Goal: Transaction & Acquisition: Purchase product/service

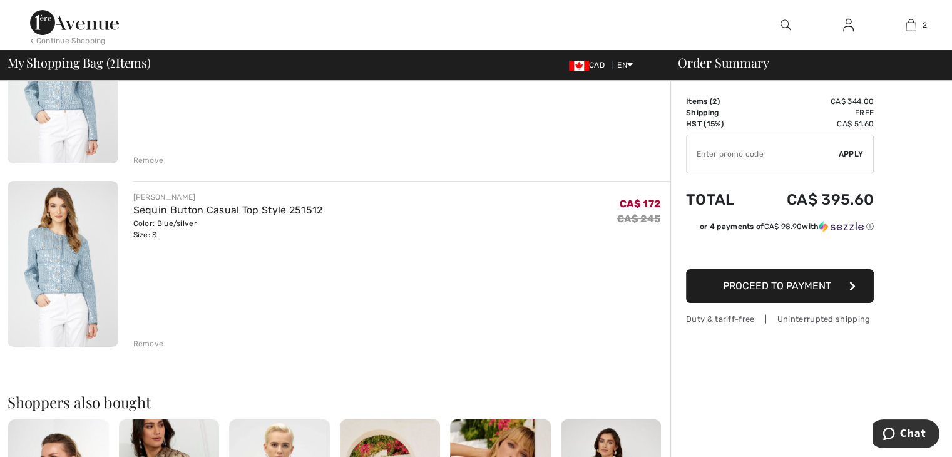
scroll to position [188, 0]
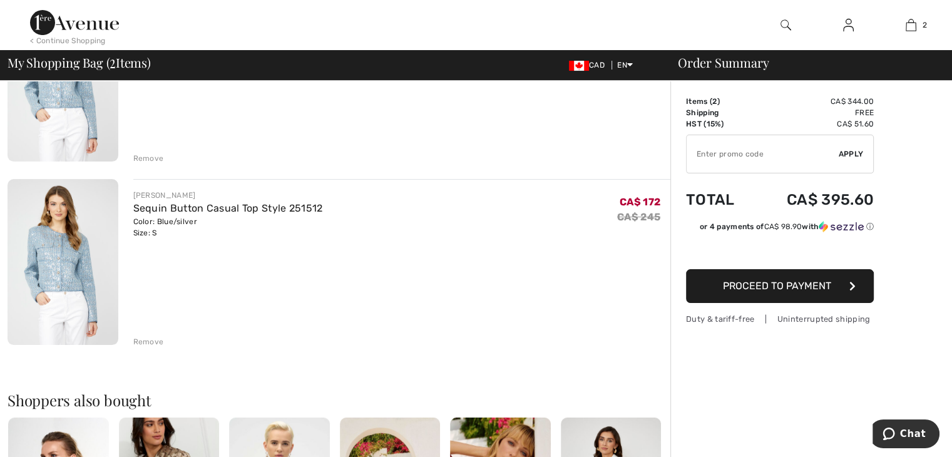
click at [155, 341] on div "Remove" at bounding box center [148, 341] width 31 height 11
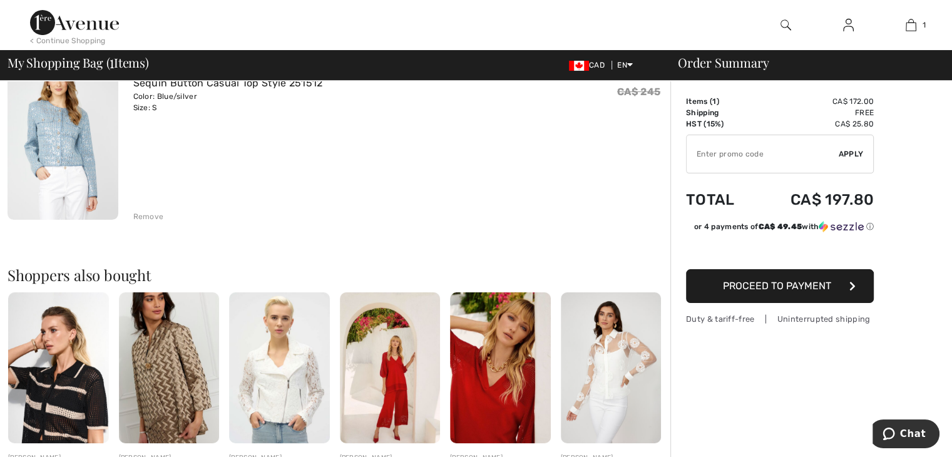
scroll to position [63, 0]
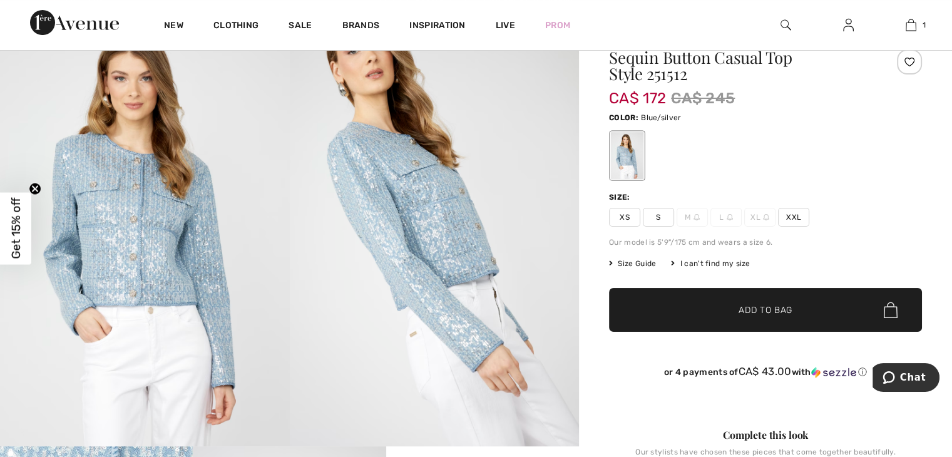
click at [642, 259] on span "Size Guide" at bounding box center [632, 263] width 47 height 11
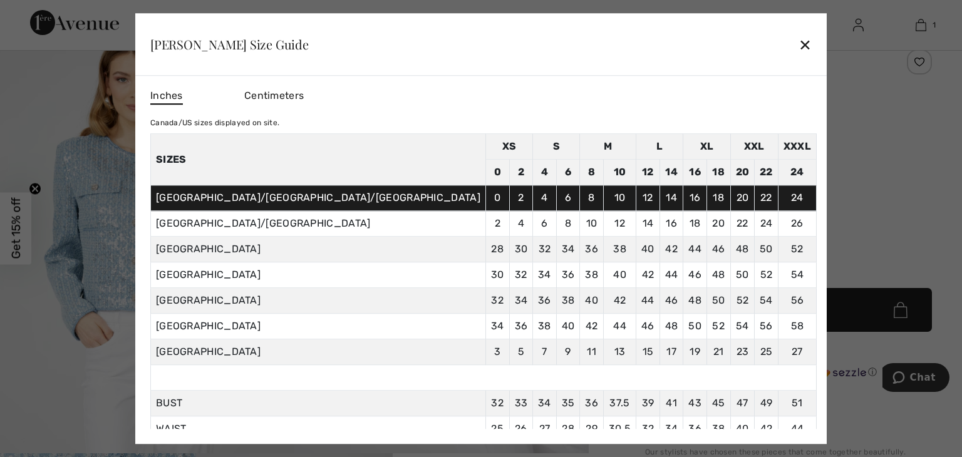
click at [798, 44] on div "✕" at bounding box center [804, 44] width 13 height 26
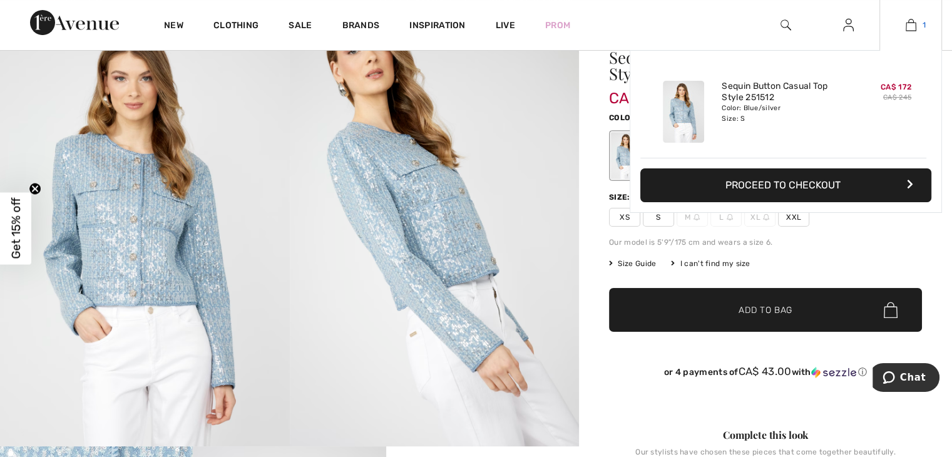
click at [914, 26] on img at bounding box center [911, 25] width 11 height 15
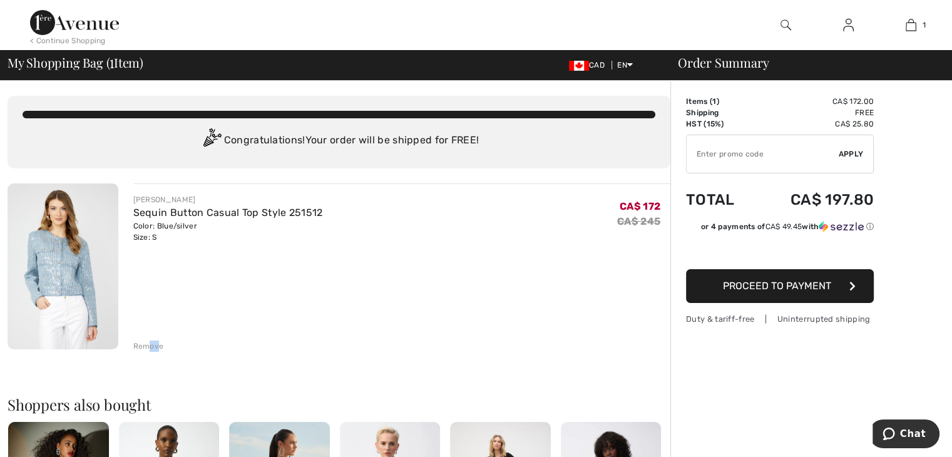
click at [157, 346] on div "Remove" at bounding box center [148, 346] width 31 height 11
